Goal: Complete application form

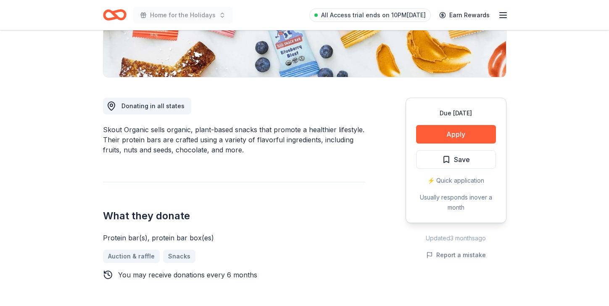
scroll to position [180, 0]
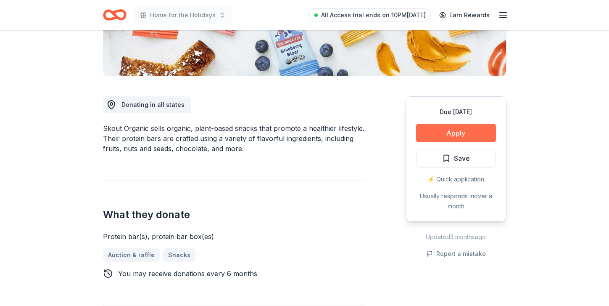
click at [433, 132] on button "Apply" at bounding box center [456, 133] width 80 height 19
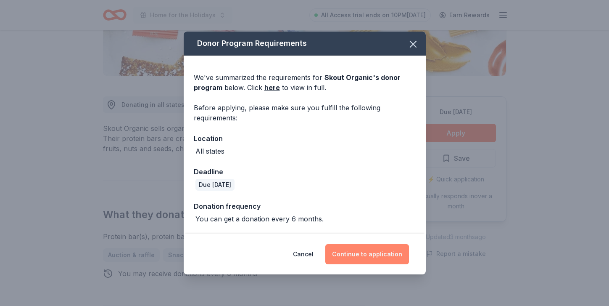
click at [359, 253] on button "Continue to application" at bounding box center [367, 254] width 84 height 20
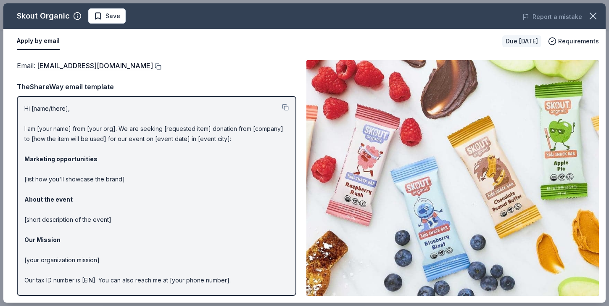
click at [153, 66] on button at bounding box center [157, 66] width 8 height 7
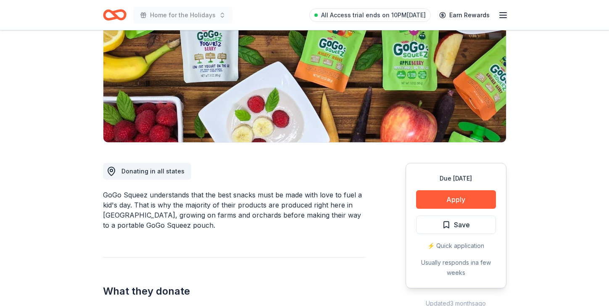
scroll to position [134, 0]
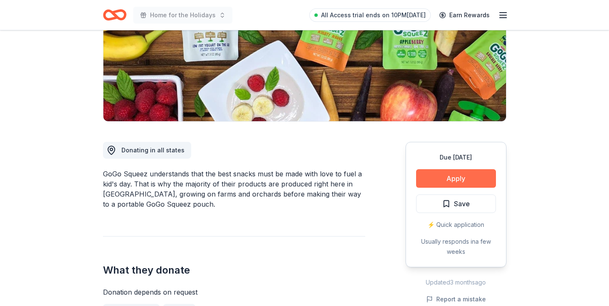
click at [431, 180] on button "Apply" at bounding box center [456, 178] width 80 height 19
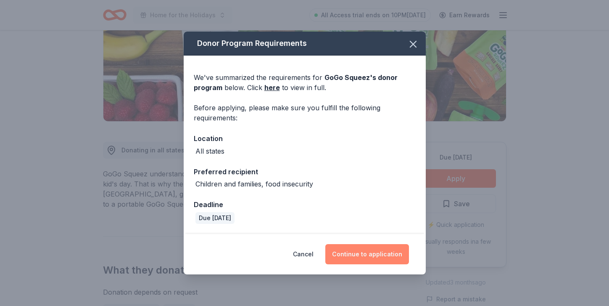
click at [370, 253] on button "Continue to application" at bounding box center [367, 254] width 84 height 20
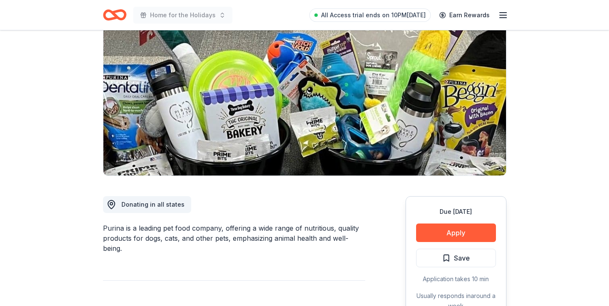
scroll to position [77, 0]
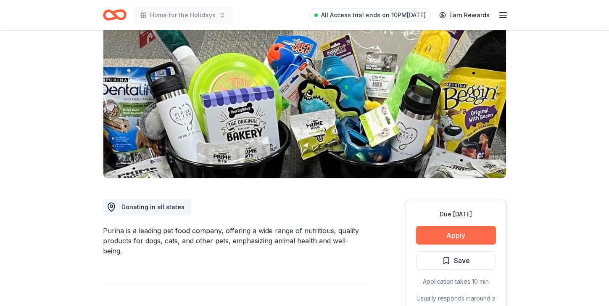
click at [486, 233] on button "Apply" at bounding box center [456, 235] width 80 height 19
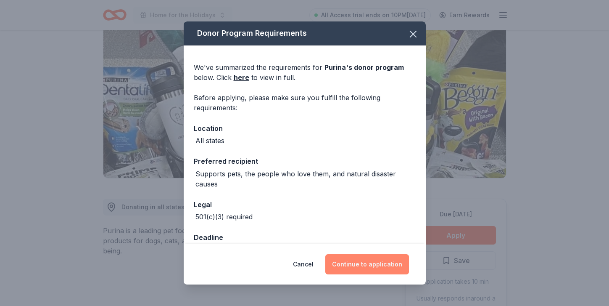
click at [362, 267] on button "Continue to application" at bounding box center [367, 264] width 84 height 20
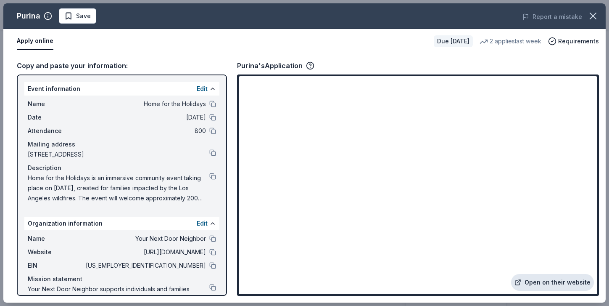
click at [533, 279] on link "Open on their website" at bounding box center [552, 282] width 83 height 17
